Goal: Navigation & Orientation: Find specific page/section

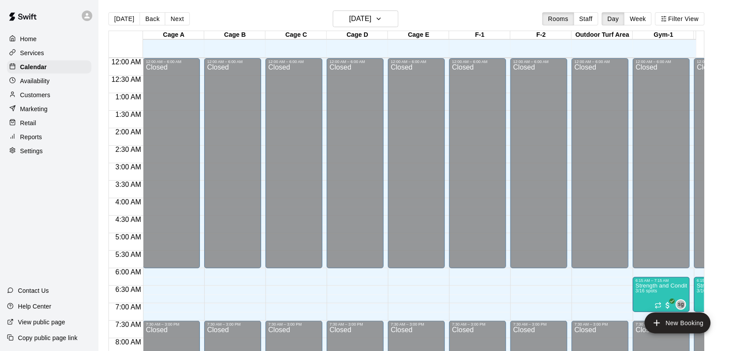
scroll to position [511, 0]
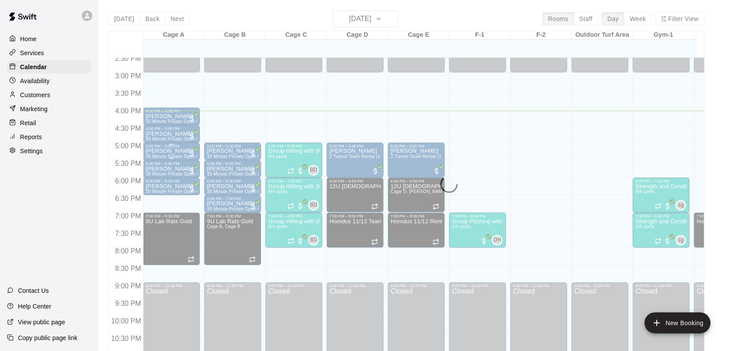
click at [174, 154] on div "[PERSON_NAME] Asia 30 Minute Private Open Cage (Softball/Baseball)" at bounding box center [172, 323] width 52 height 351
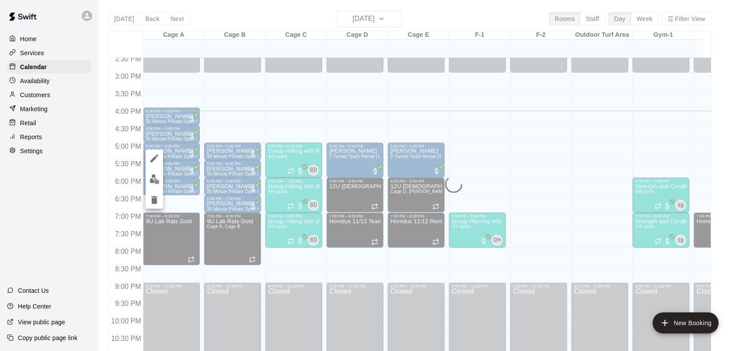
click at [334, 117] on div at bounding box center [371, 175] width 742 height 351
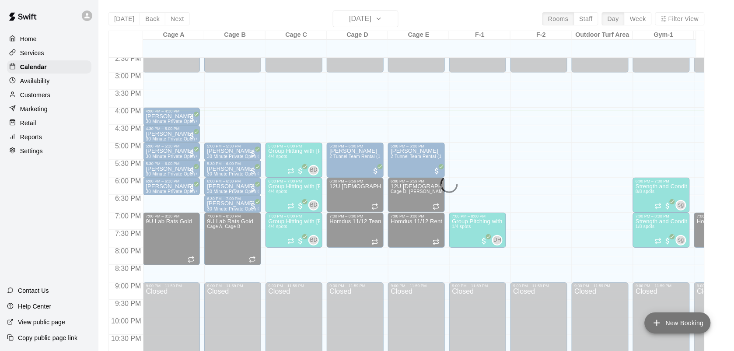
click at [672, 322] on button "New Booking" at bounding box center [678, 322] width 66 height 21
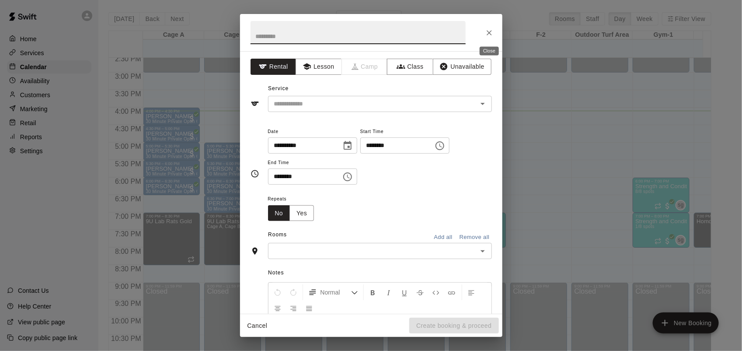
click at [488, 32] on icon "Close" at bounding box center [489, 32] width 5 height 5
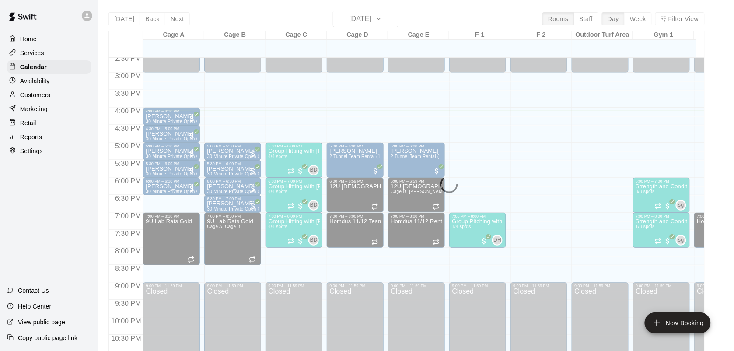
click at [32, 140] on p "Reports" at bounding box center [31, 137] width 22 height 9
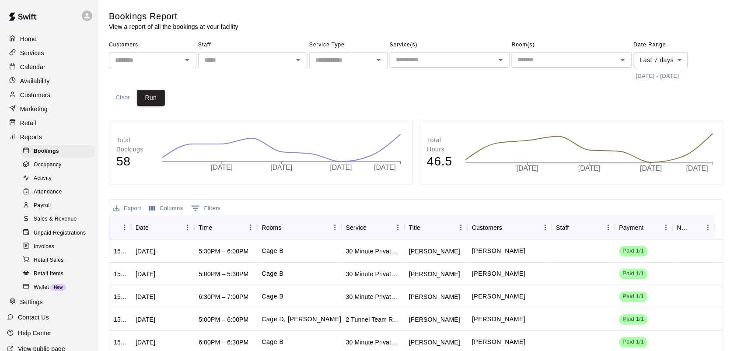
click at [32, 67] on p "Calendar" at bounding box center [32, 67] width 25 height 9
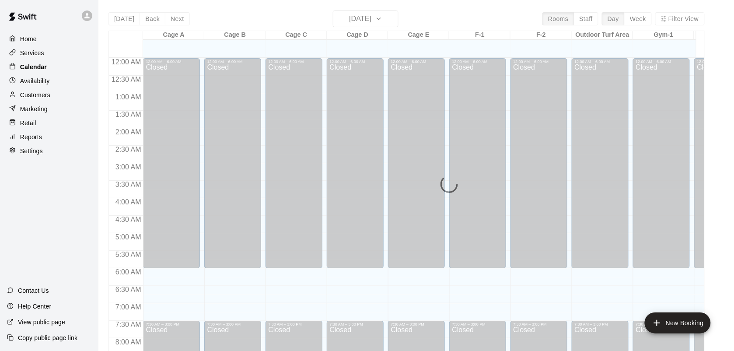
scroll to position [511, 0]
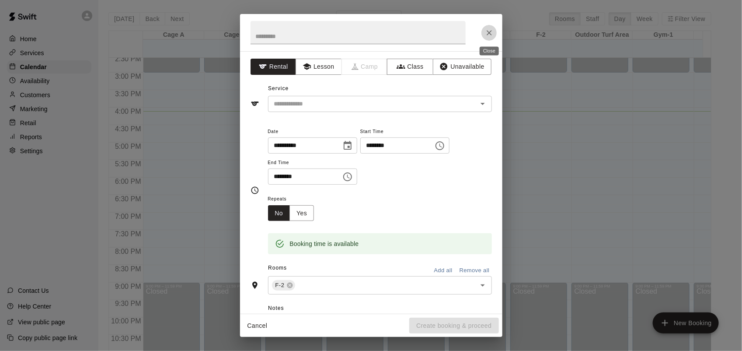
click at [488, 32] on icon "Close" at bounding box center [489, 32] width 9 height 9
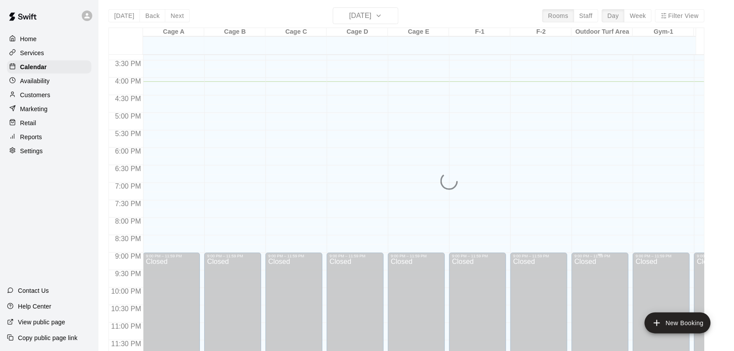
scroll to position [0, 0]
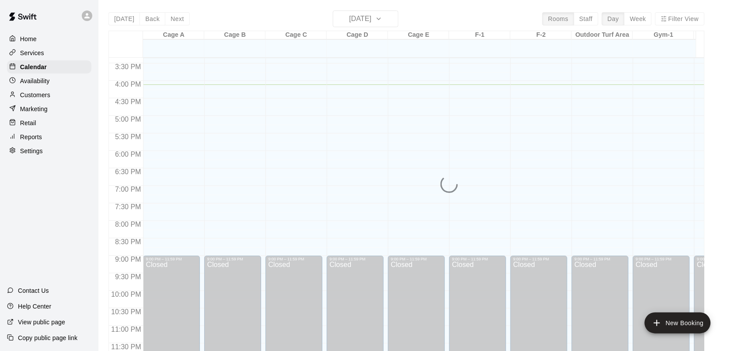
click at [361, 19] on div "[DATE] Back [DATE][DATE] Rooms Staff Day Week Filter View Cage A 13 Mon Cage B …" at bounding box center [407, 186] width 596 height 351
click at [396, 18] on div "[DATE] Back [DATE][DATE] Rooms Staff Day Week Filter View Cage A 13 Mon Cage B …" at bounding box center [407, 186] width 596 height 351
click at [52, 95] on div "Customers" at bounding box center [49, 94] width 84 height 13
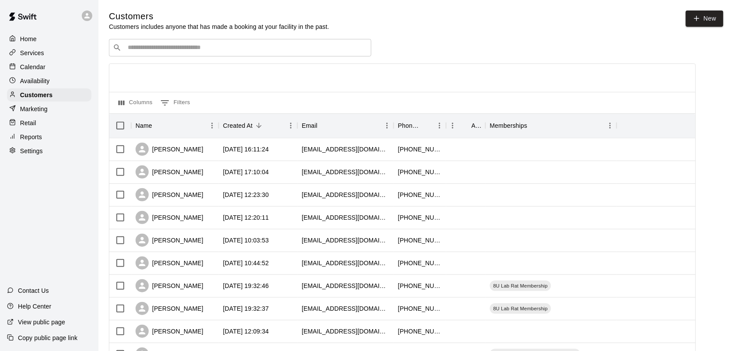
click at [40, 66] on p "Calendar" at bounding box center [32, 67] width 25 height 9
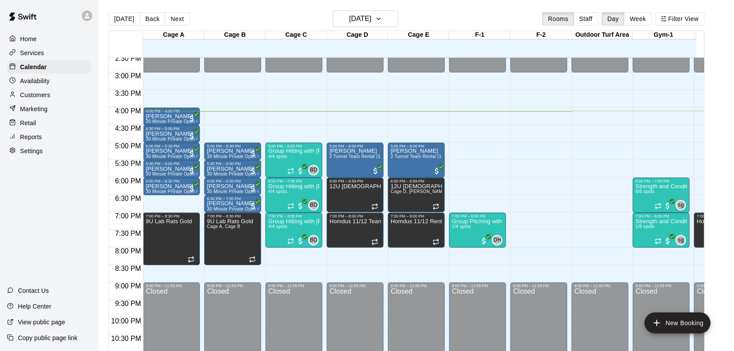
scroll to position [546, 0]
